Goal: Task Accomplishment & Management: Manage account settings

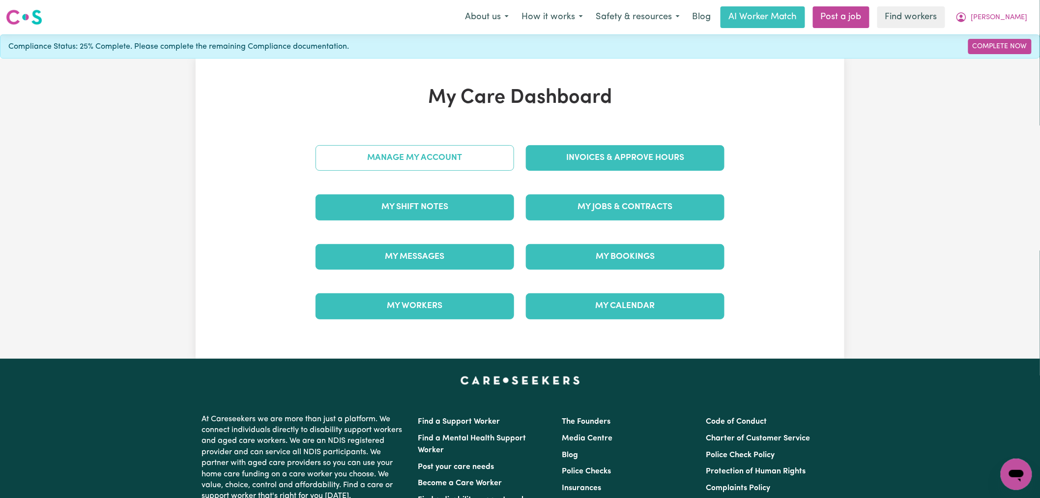
click at [386, 161] on link "Manage My Account" at bounding box center [415, 158] width 199 height 26
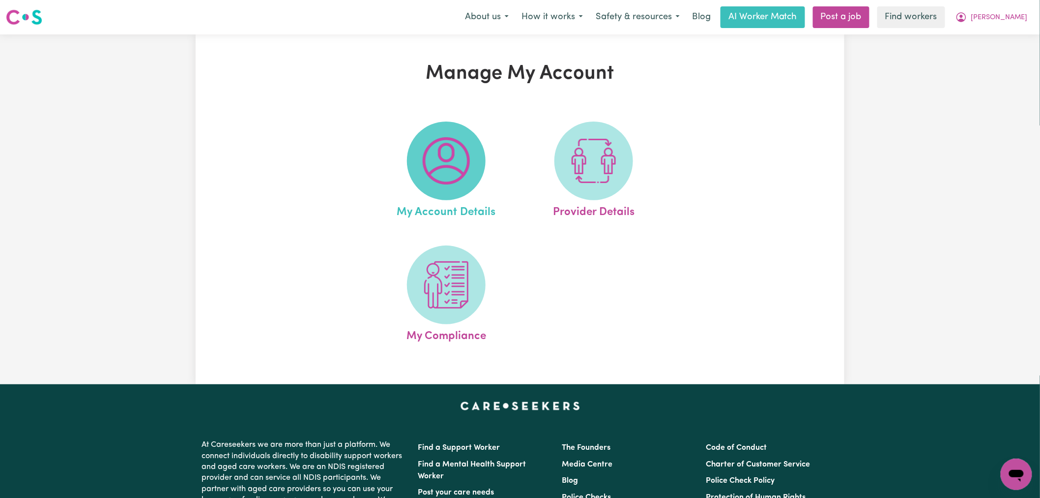
click at [458, 186] on span at bounding box center [446, 160] width 79 height 79
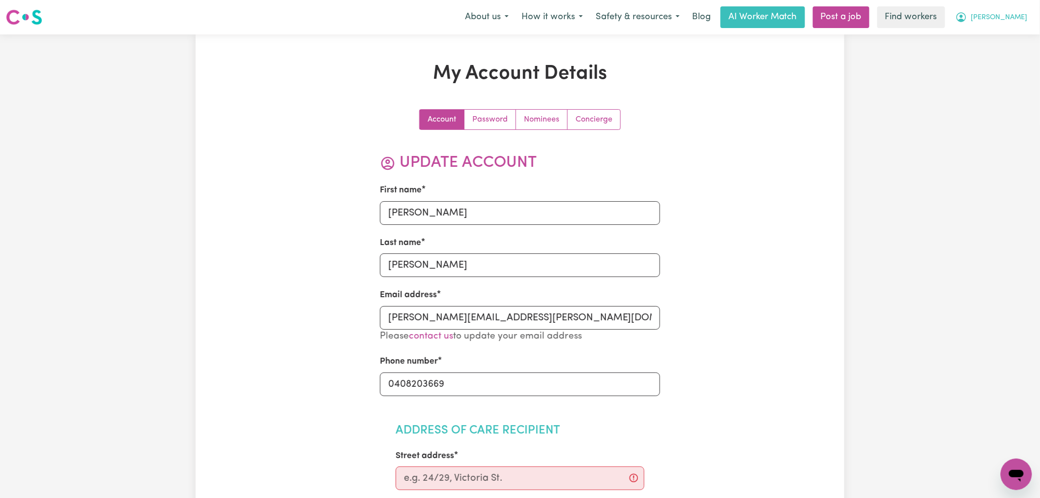
click at [1034, 16] on button "[PERSON_NAME]" at bounding box center [991, 17] width 85 height 21
click at [1021, 32] on link "My Dashboard" at bounding box center [995, 38] width 78 height 19
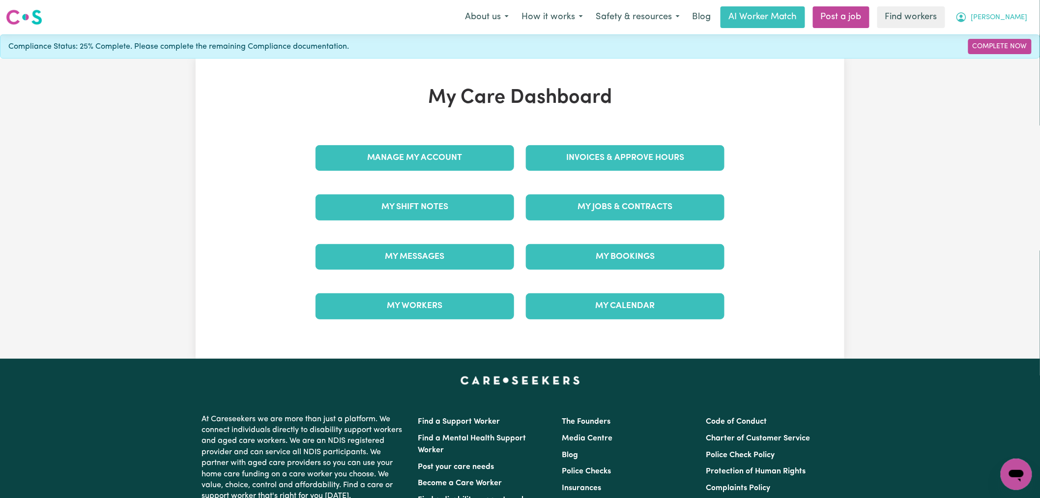
click at [1014, 18] on span "[PERSON_NAME]" at bounding box center [999, 17] width 57 height 11
click at [1010, 56] on link "Logout" at bounding box center [995, 56] width 78 height 19
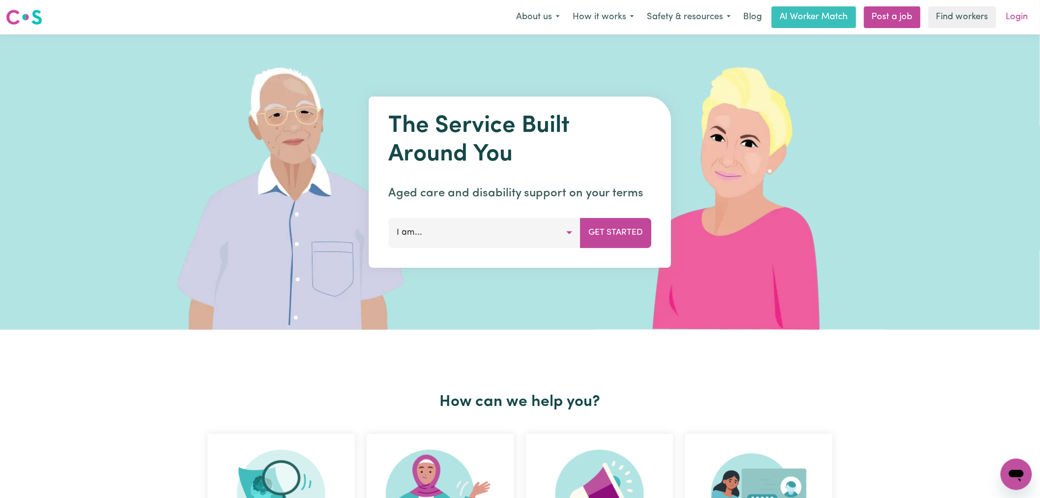
click at [1018, 11] on link "Login" at bounding box center [1017, 17] width 34 height 22
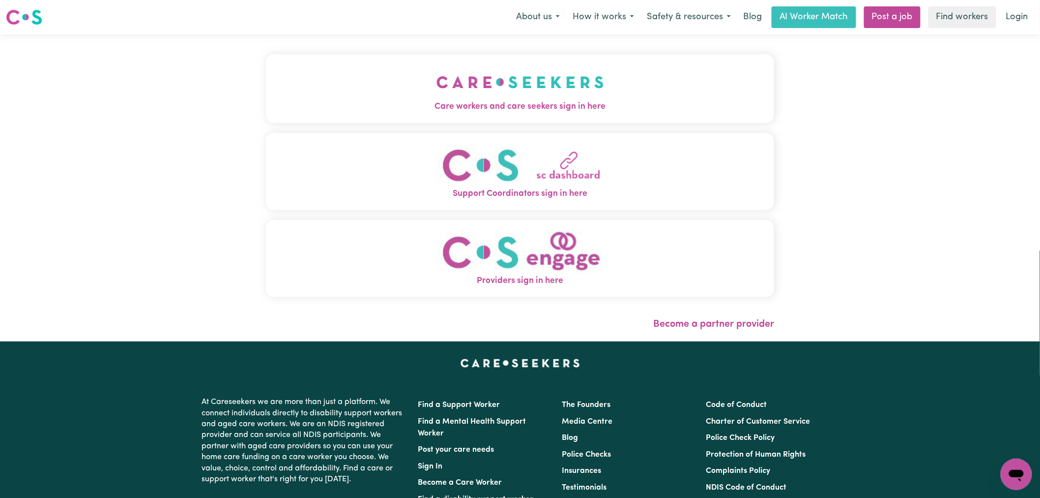
click at [298, 97] on button "Care workers and care seekers sign in here" at bounding box center [520, 88] width 508 height 69
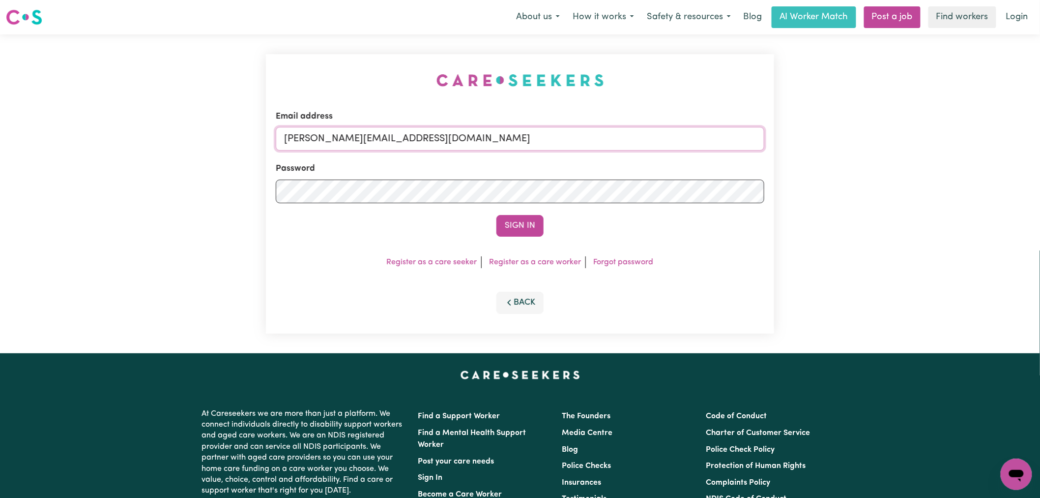
click at [451, 140] on input "[PERSON_NAME][EMAIL_ADDRESS][DOMAIN_NAME]" at bounding box center [520, 139] width 489 height 24
drag, startPoint x: 441, startPoint y: 143, endPoint x: 330, endPoint y: 143, distance: 110.1
click at [330, 143] on input "[EMAIL_ADDRESS][DOMAIN_NAME]" at bounding box center [520, 139] width 489 height 24
type input "[EMAIL_ADDRESS][DOMAIN_NAME]"
click at [497, 215] on button "Sign In" at bounding box center [520, 226] width 47 height 22
